Goal: Transaction & Acquisition: Purchase product/service

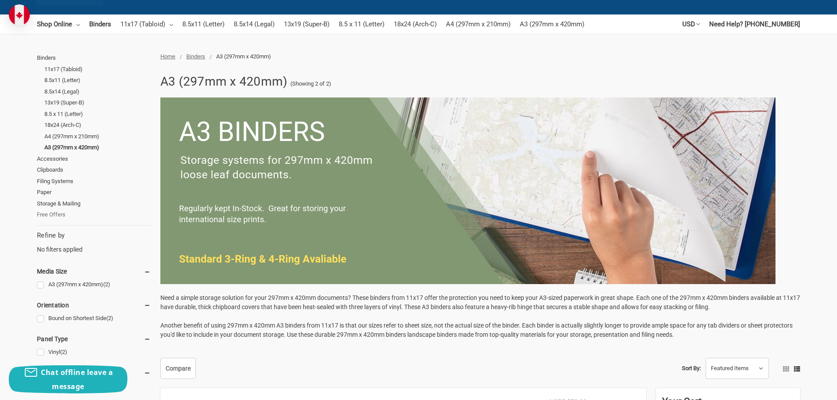
scroll to position [44, 0]
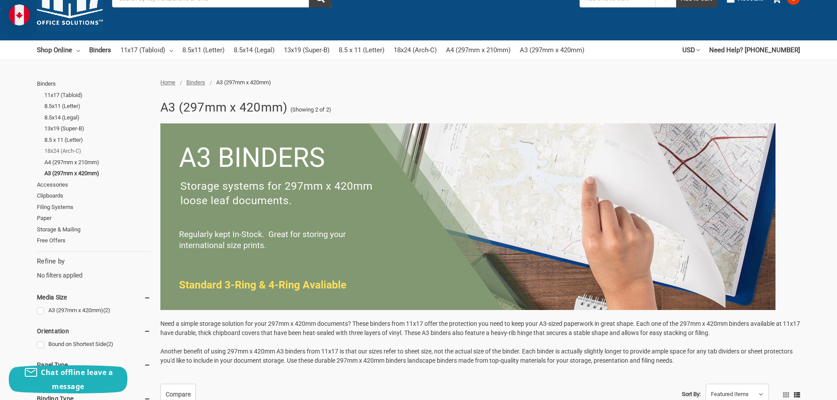
click at [65, 149] on link "18x24 (Arch-C)" at bounding box center [97, 150] width 106 height 11
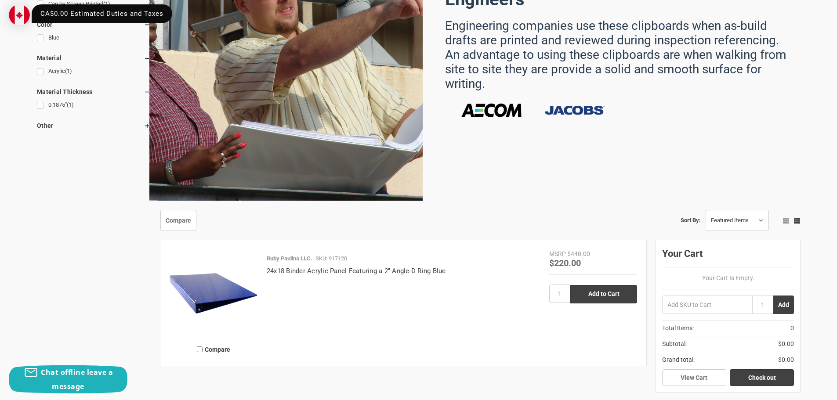
scroll to position [527, 0]
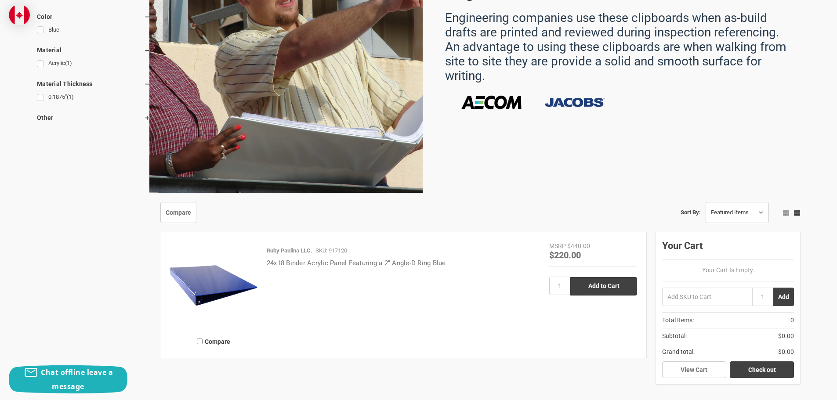
click at [362, 262] on link "24x18 Binder Acrylic Panel Featuring a 2" Angle-D Ring Blue" at bounding box center [356, 263] width 179 height 8
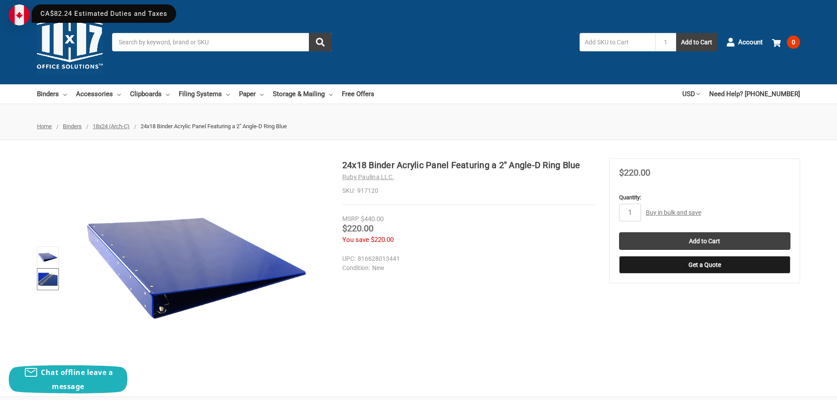
click at [51, 282] on img at bounding box center [47, 279] width 19 height 19
